Goal: Go to known website: Access a specific website the user already knows

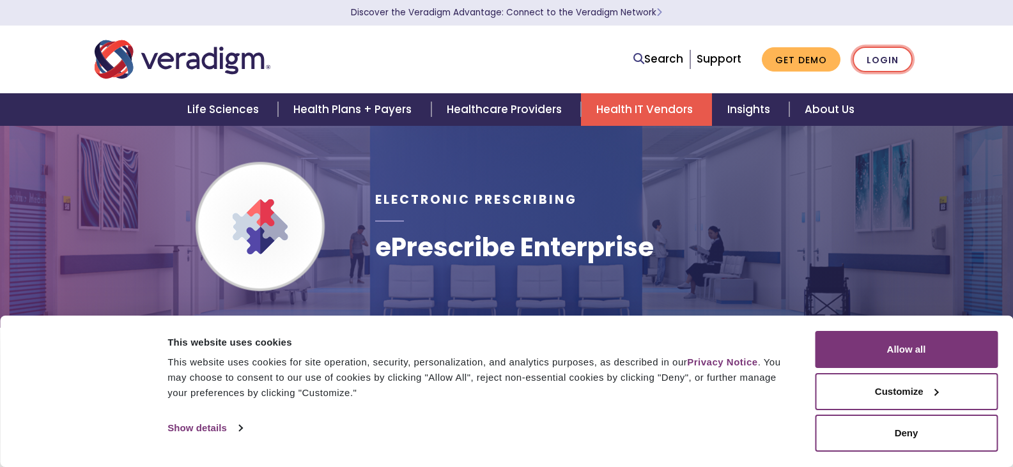
click at [879, 52] on link "Login" at bounding box center [883, 60] width 60 height 26
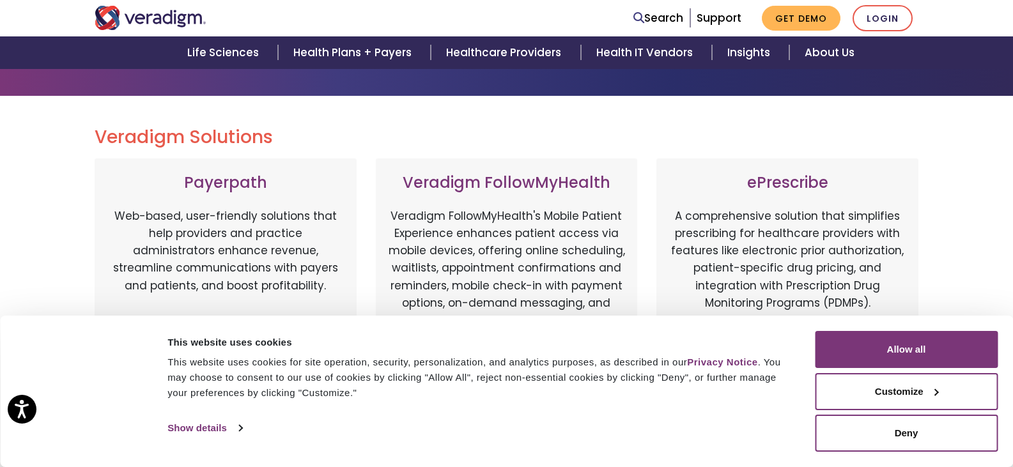
scroll to position [128, 0]
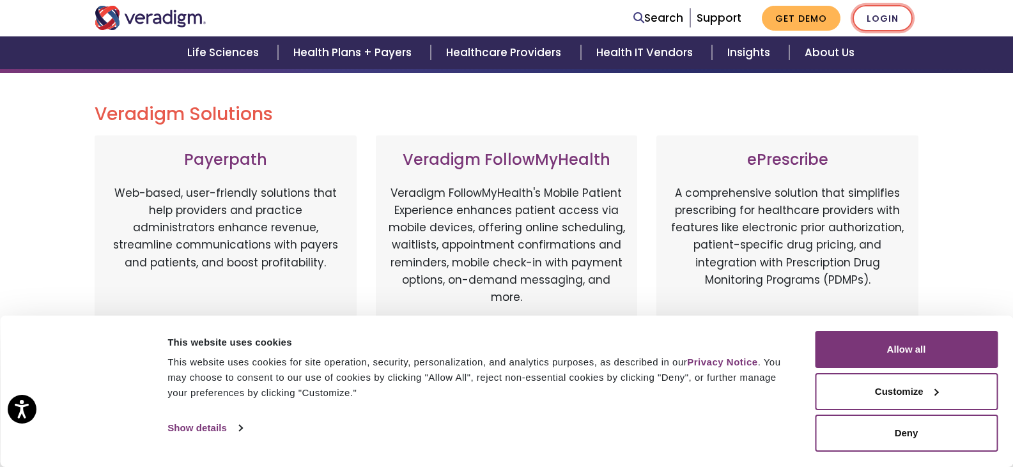
click at [882, 8] on link "Login" at bounding box center [883, 18] width 60 height 26
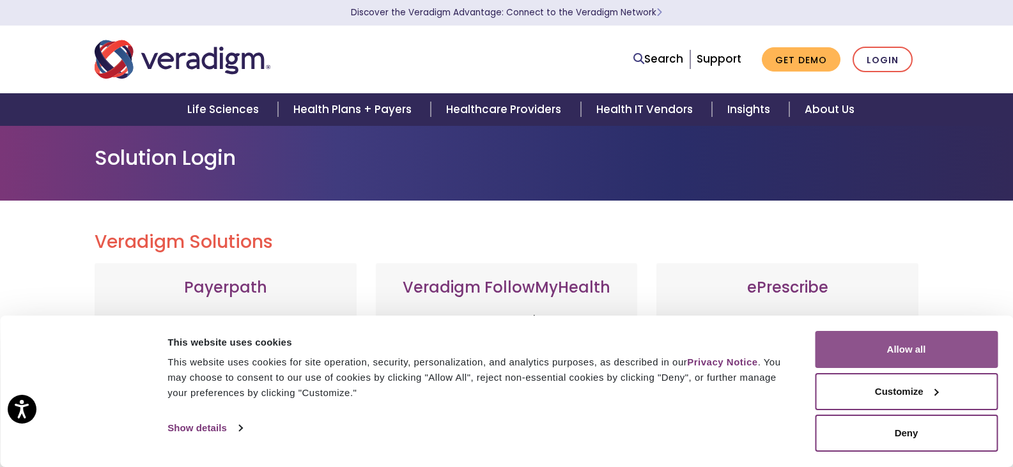
drag, startPoint x: 926, startPoint y: 347, endPoint x: 920, endPoint y: 320, distance: 27.6
click at [926, 343] on button "Allow all" at bounding box center [906, 349] width 183 height 37
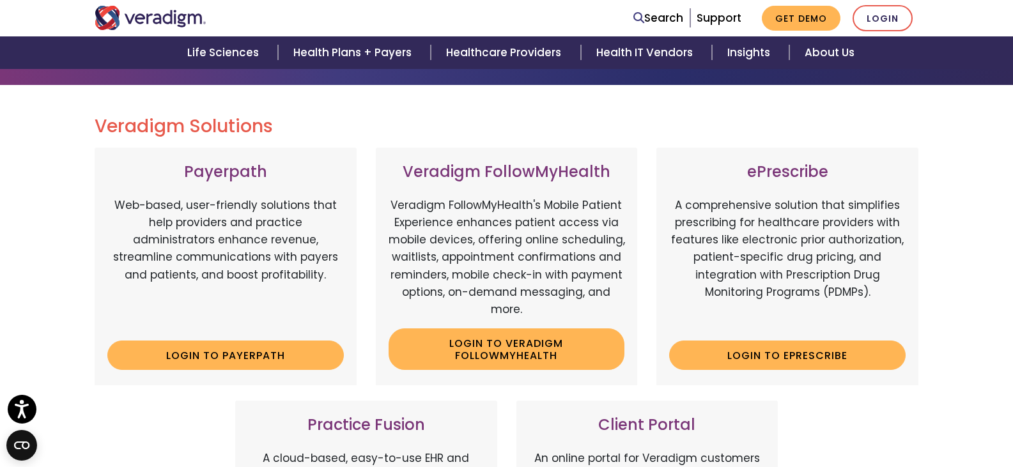
scroll to position [128, 0]
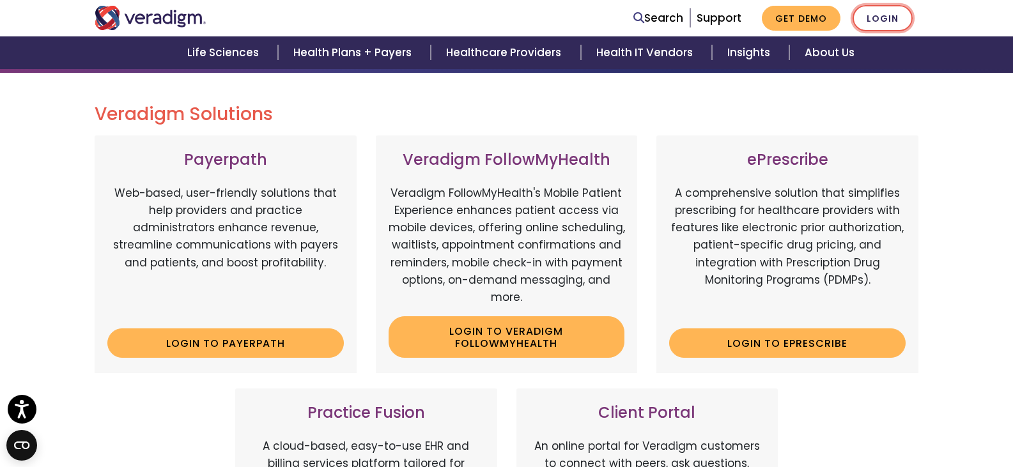
click at [891, 12] on link "Login" at bounding box center [883, 18] width 60 height 26
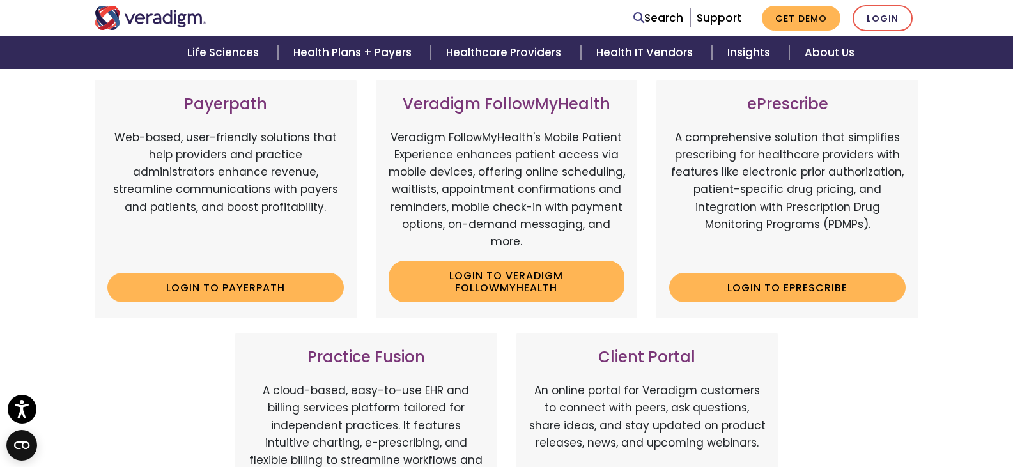
scroll to position [256, 0]
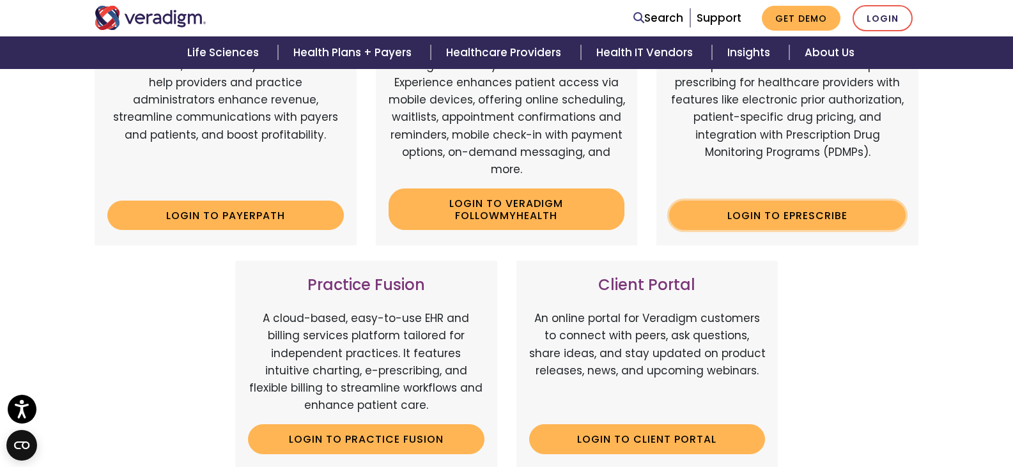
click at [796, 213] on link "Login to ePrescribe" at bounding box center [787, 215] width 237 height 29
